Goal: Task Accomplishment & Management: Manage account settings

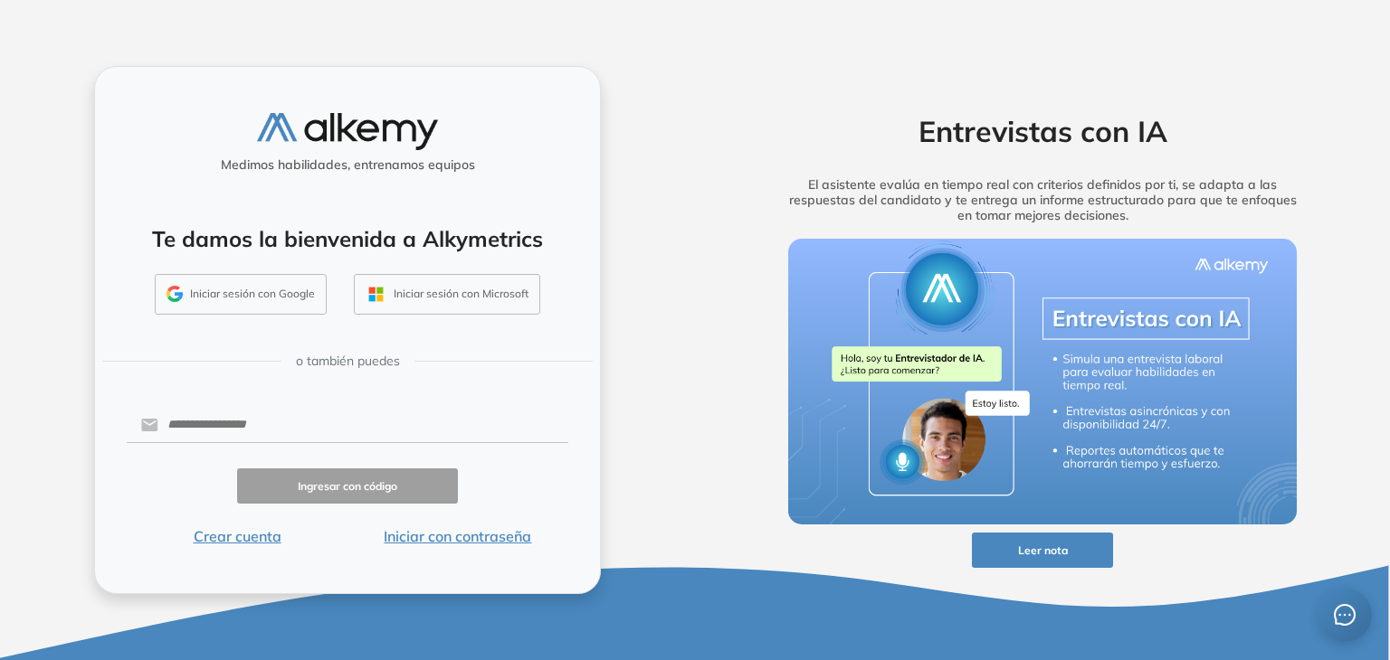
click at [271, 297] on button "Iniciar sesión con Google" at bounding box center [241, 295] width 172 height 42
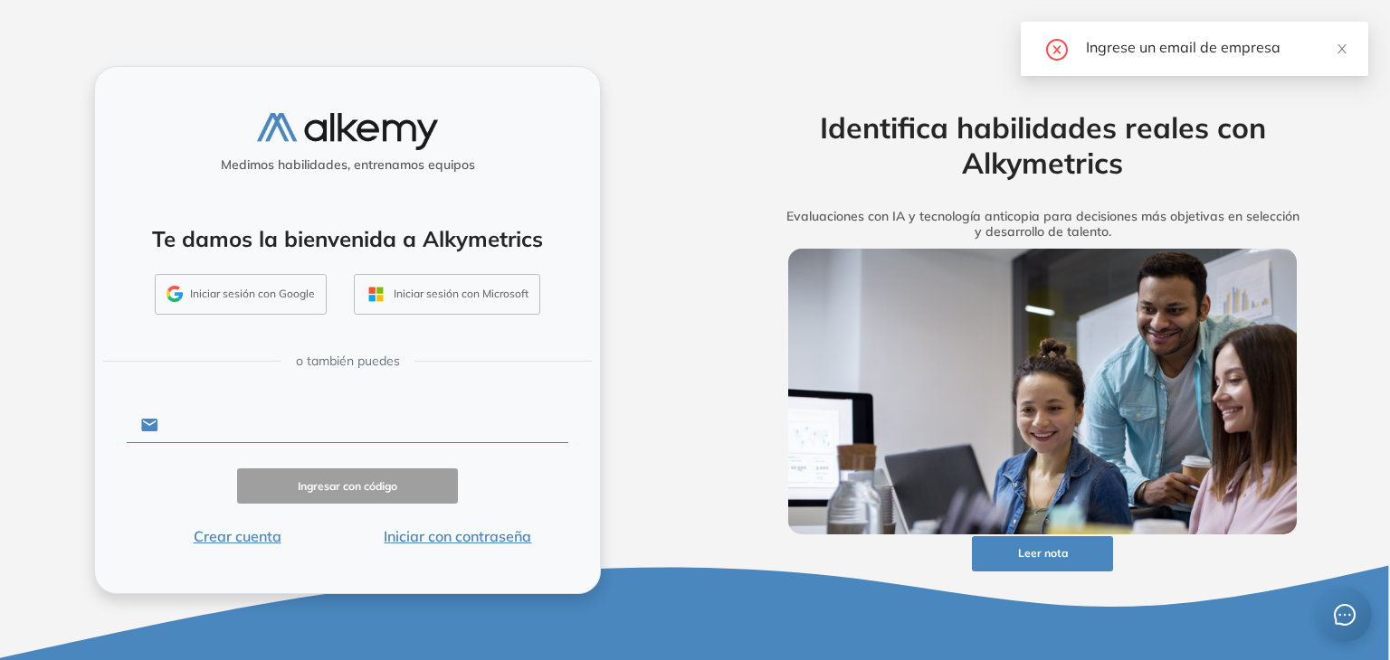
click at [240, 424] on input "text" at bounding box center [363, 425] width 410 height 34
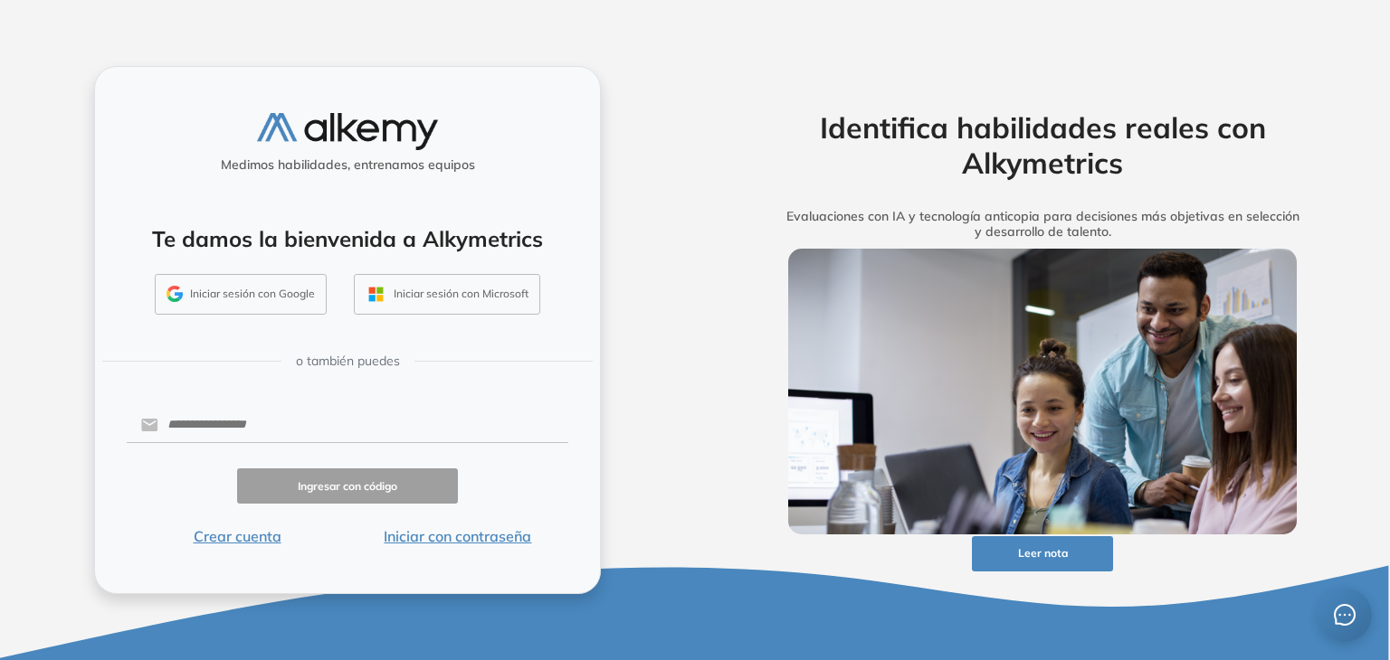
click at [293, 297] on button "Iniciar sesión con Google" at bounding box center [241, 295] width 172 height 42
